Goal: Task Accomplishment & Management: Manage account settings

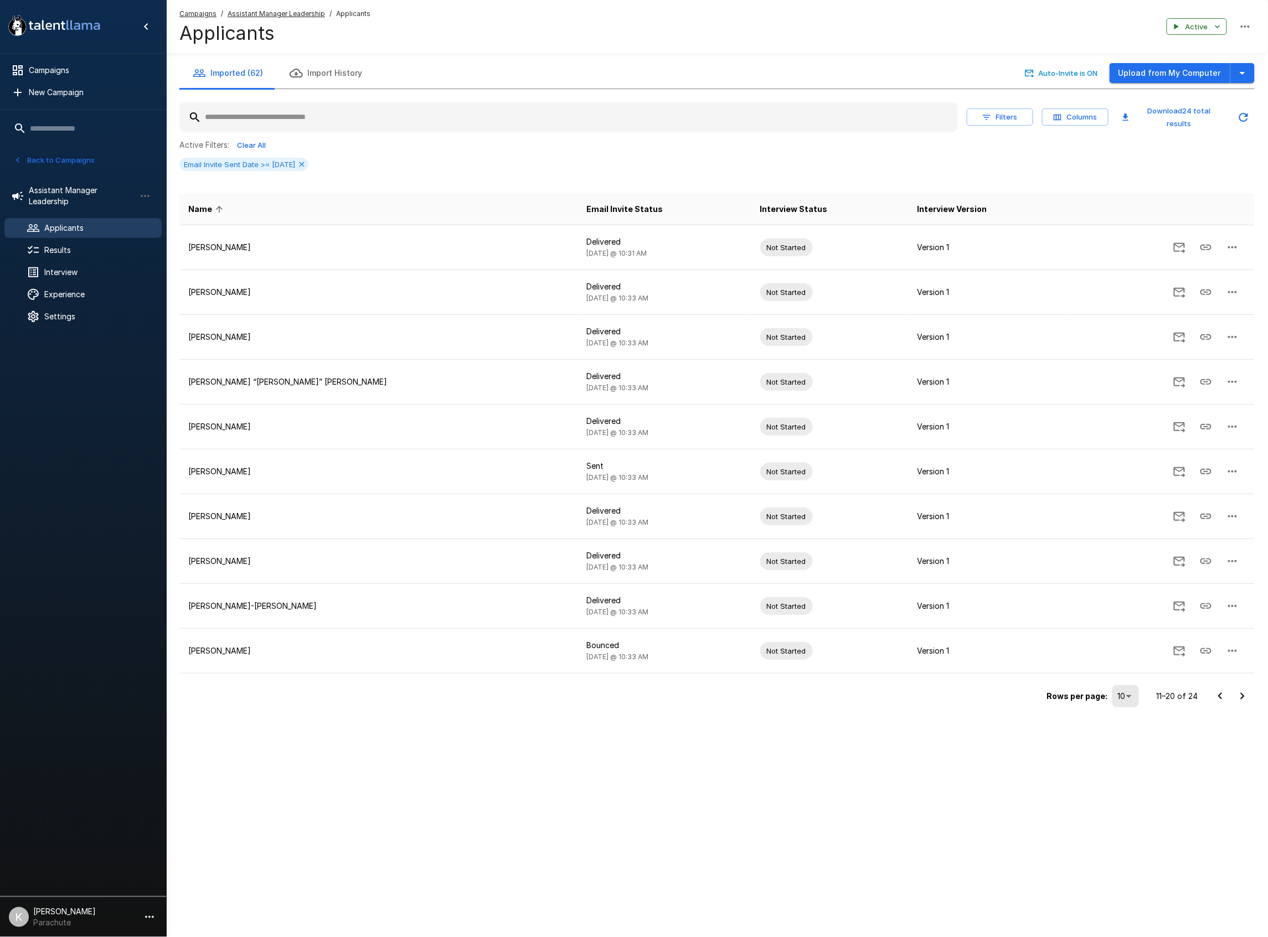
click at [470, 143] on div "Active Filters: Clear All" at bounding box center [716, 145] width 1075 height 17
click at [1248, 113] on icon "Updated Today - 10:40 AM" at bounding box center [1243, 117] width 13 height 13
click at [1242, 693] on icon "Go to next page" at bounding box center [1242, 696] width 4 height 7
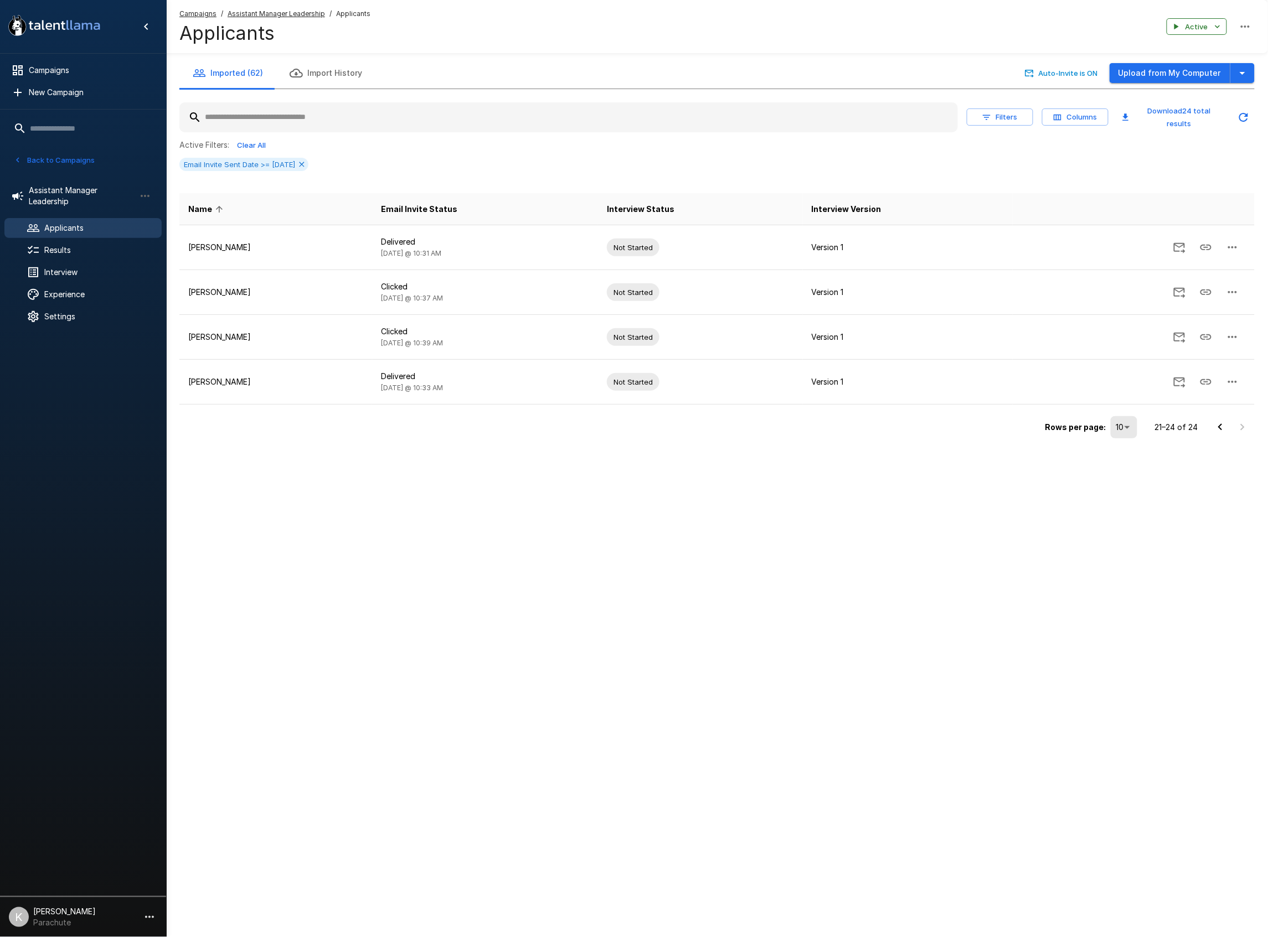
click at [1216, 421] on icon "Go to previous page" at bounding box center [1219, 427] width 13 height 13
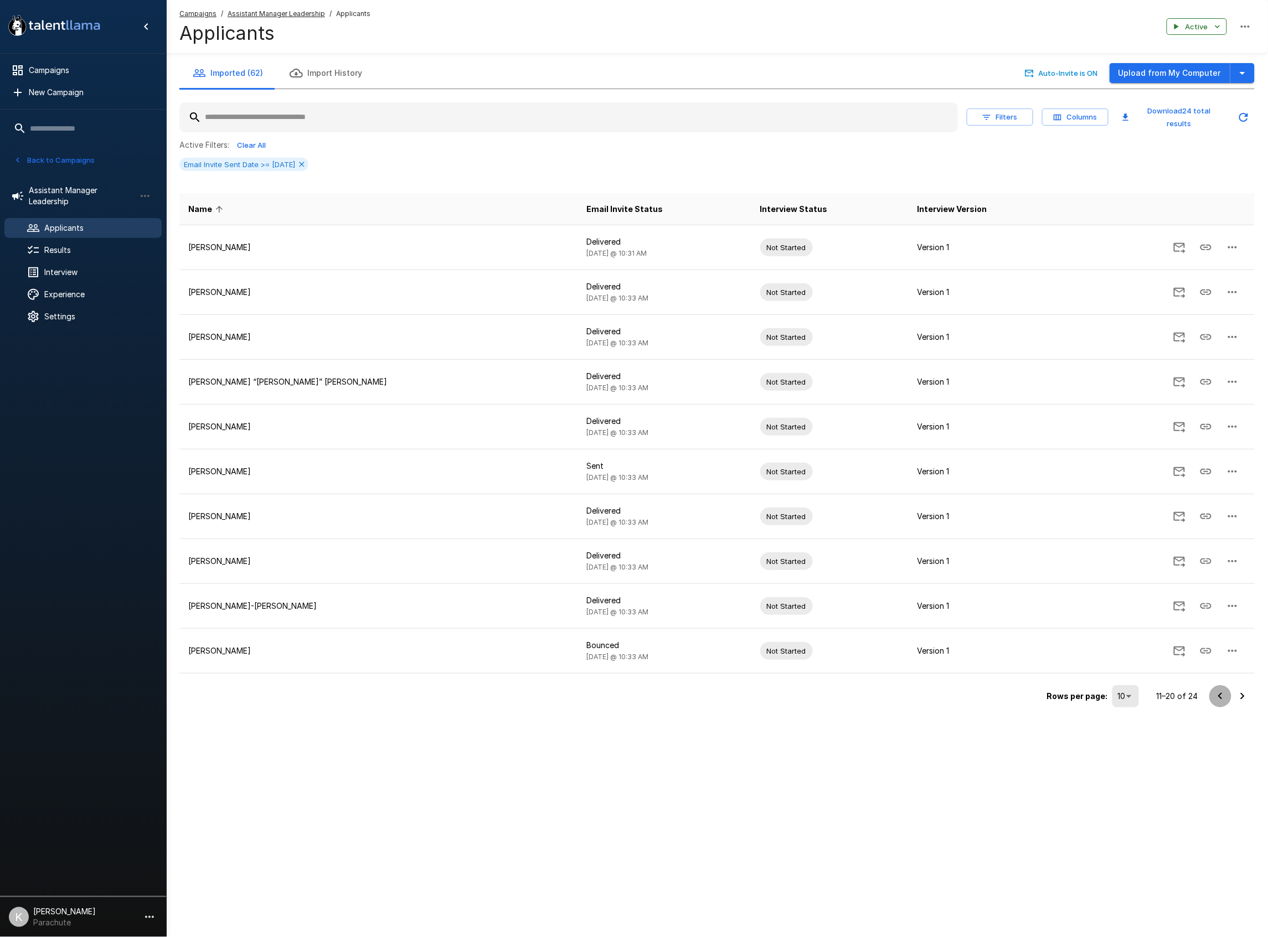
click at [1216, 690] on icon "Go to previous page" at bounding box center [1219, 696] width 13 height 13
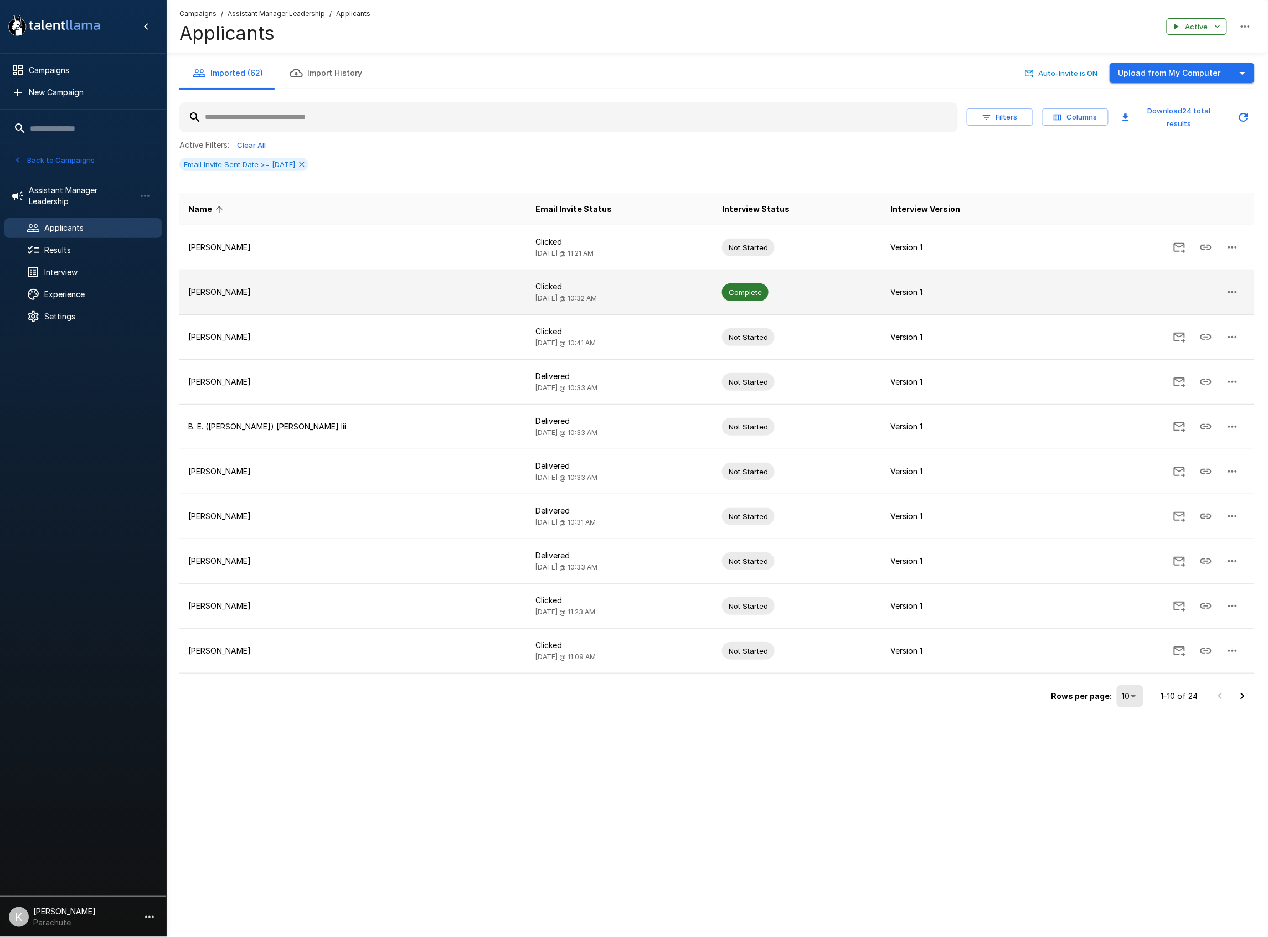
click at [536, 283] on p "Clicked" at bounding box center [620, 286] width 169 height 11
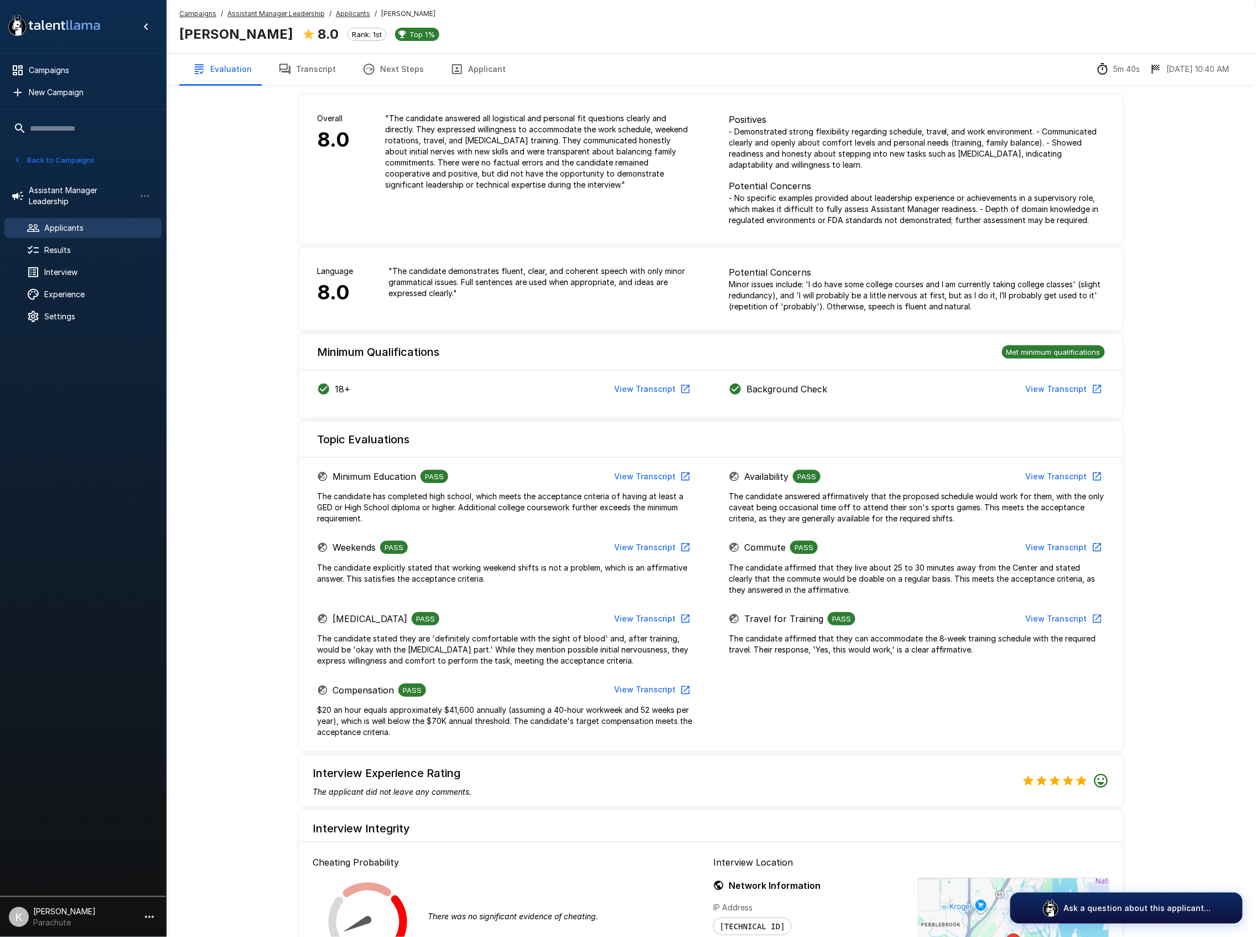
click at [352, 9] on u "Applicants" at bounding box center [353, 13] width 34 height 8
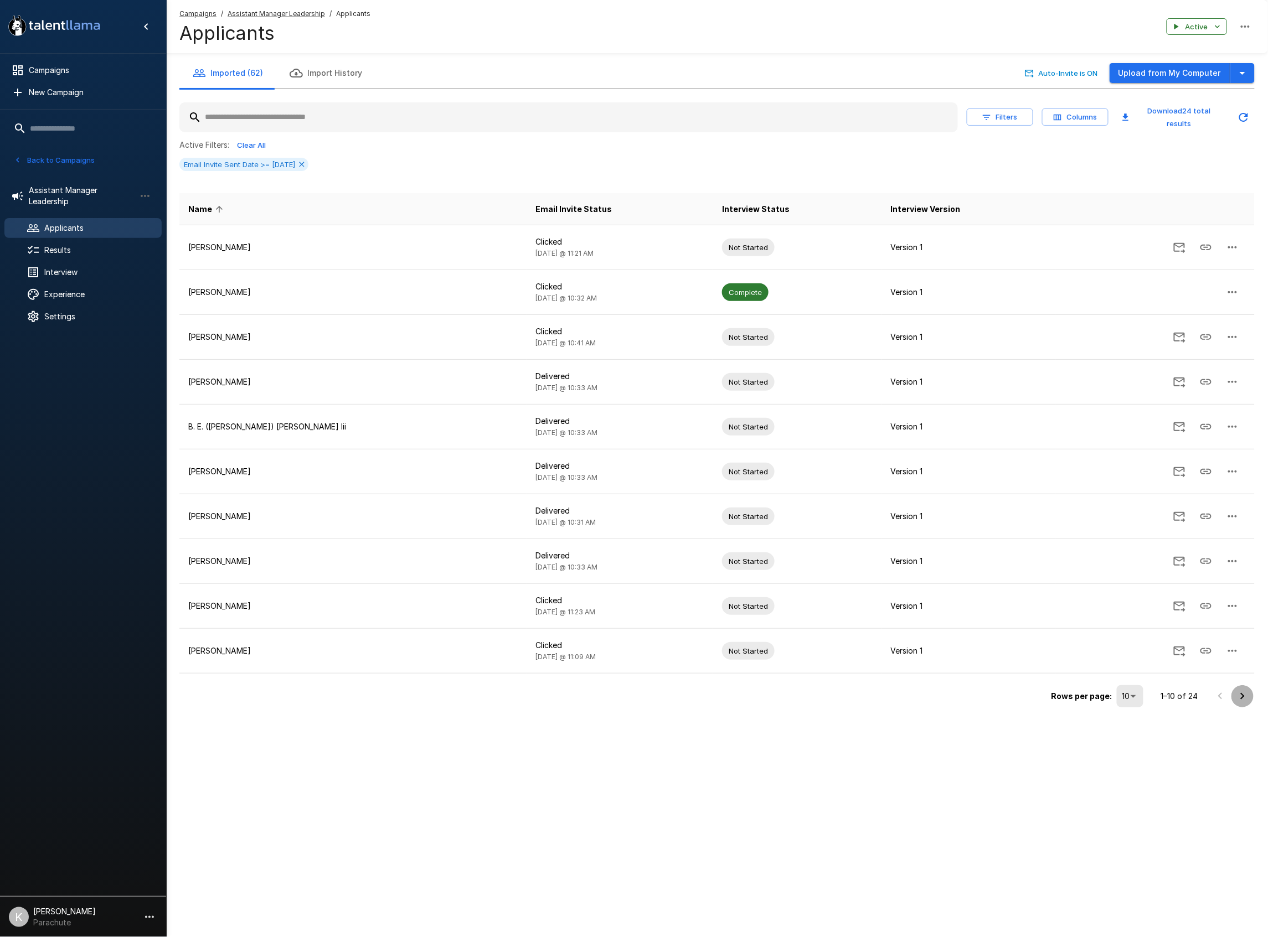
click at [1239, 694] on icon "Go to next page" at bounding box center [1241, 696] width 13 height 13
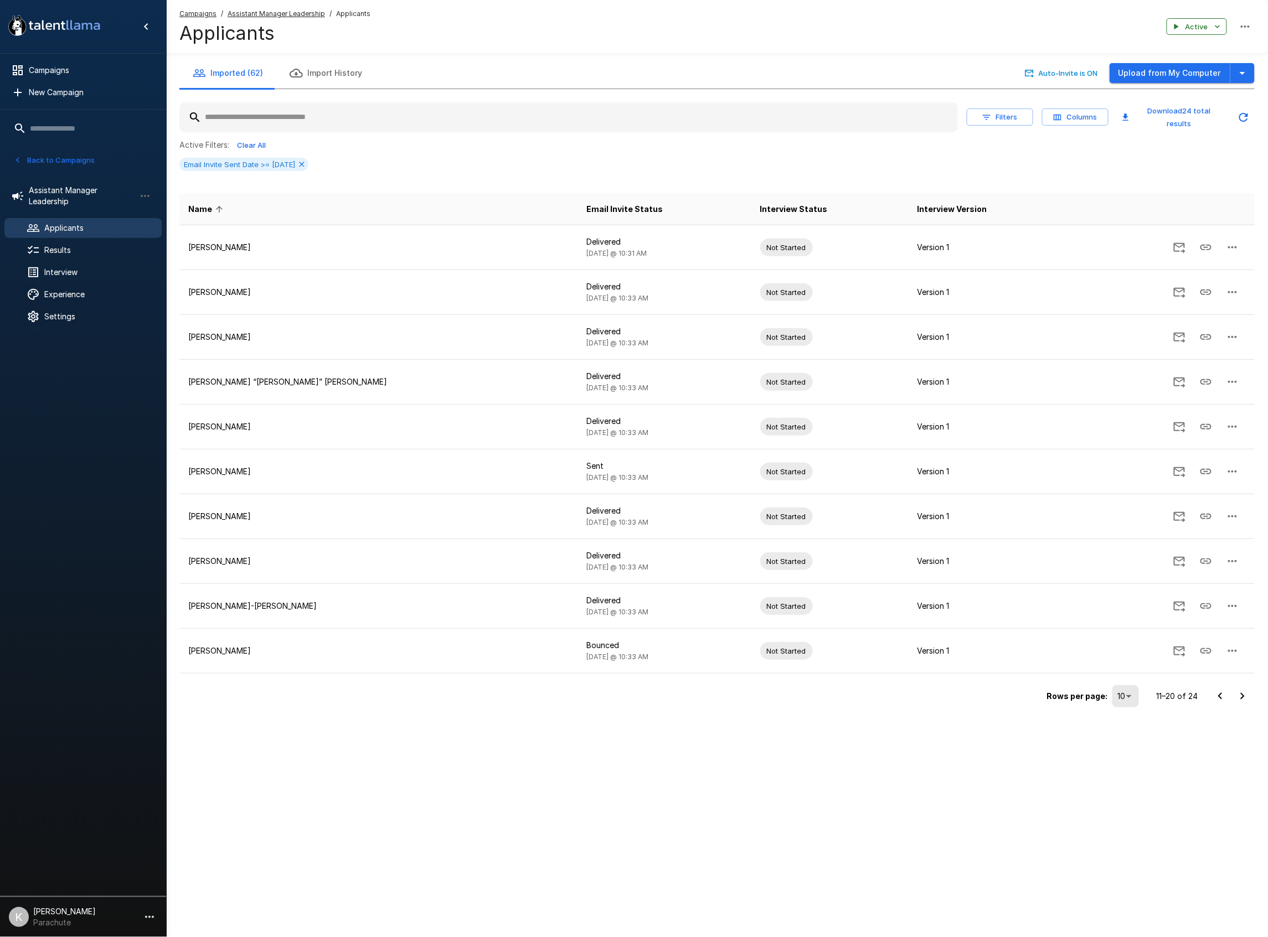
click at [1239, 694] on icon "Go to next page" at bounding box center [1241, 696] width 13 height 13
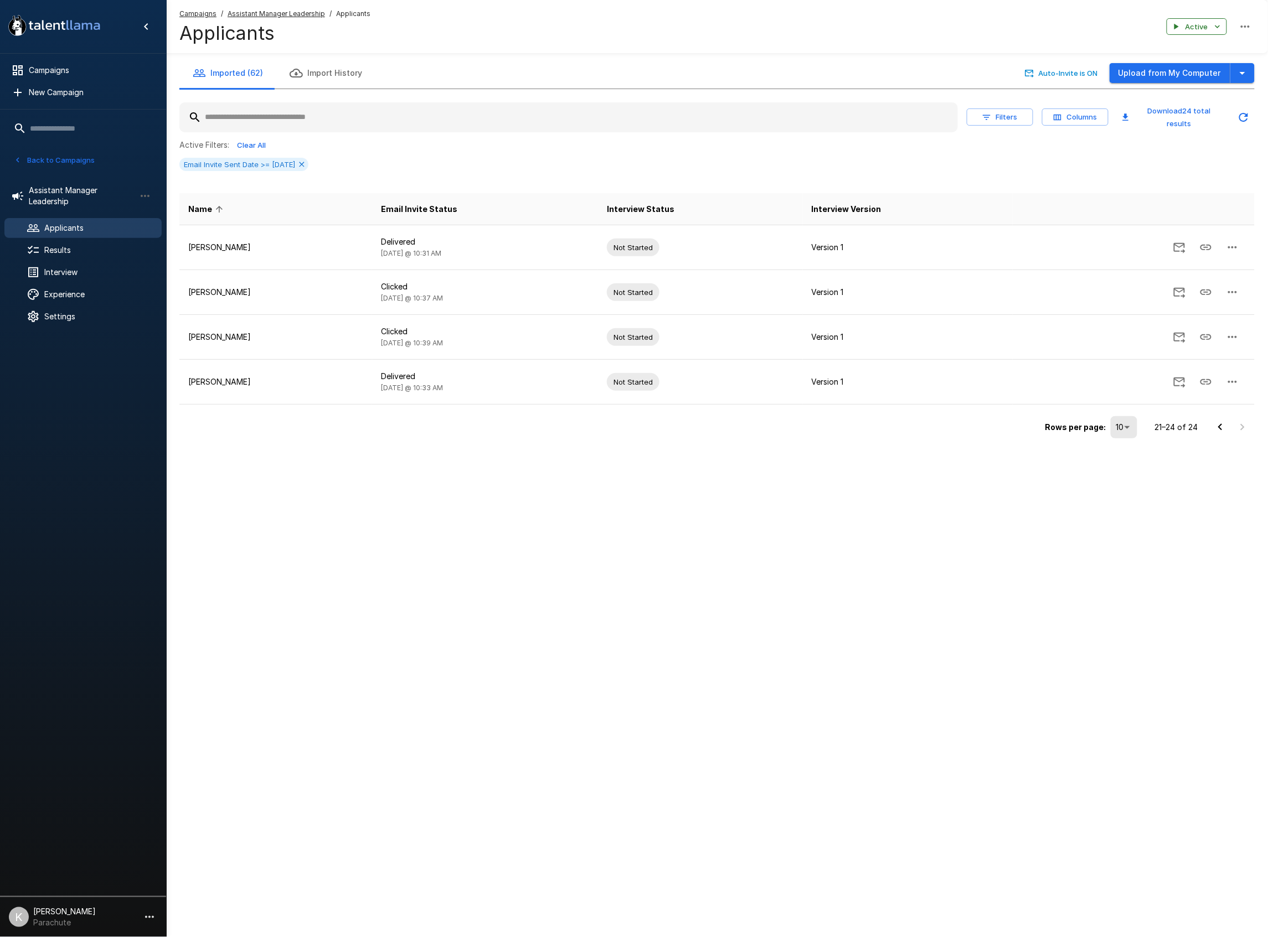
click at [1083, 587] on div ".st0{fill:#FFFFFF;} .st1{fill:#76a4ed;} Campaigns New Campaign Active 14 Assist…" at bounding box center [634, 468] width 1268 height 937
